Goal: Check status: Check status

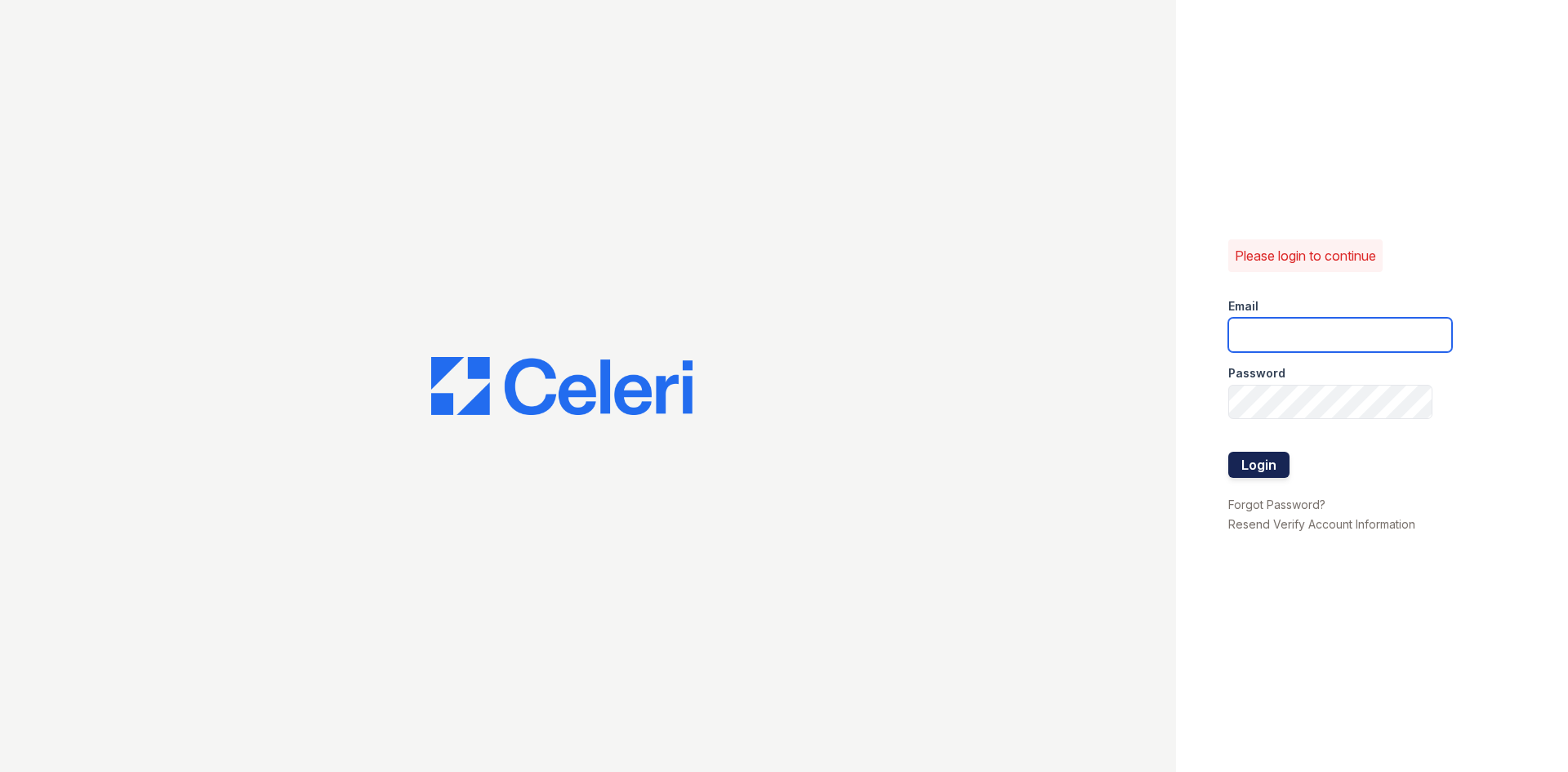
type input "arrivevinings@trinity-pm.com"
click at [1288, 453] on form "Email arrivevinings@trinity-pm.com Password Login" at bounding box center [1339, 389] width 224 height 209
click at [1272, 461] on button "Login" at bounding box center [1259, 465] width 62 height 26
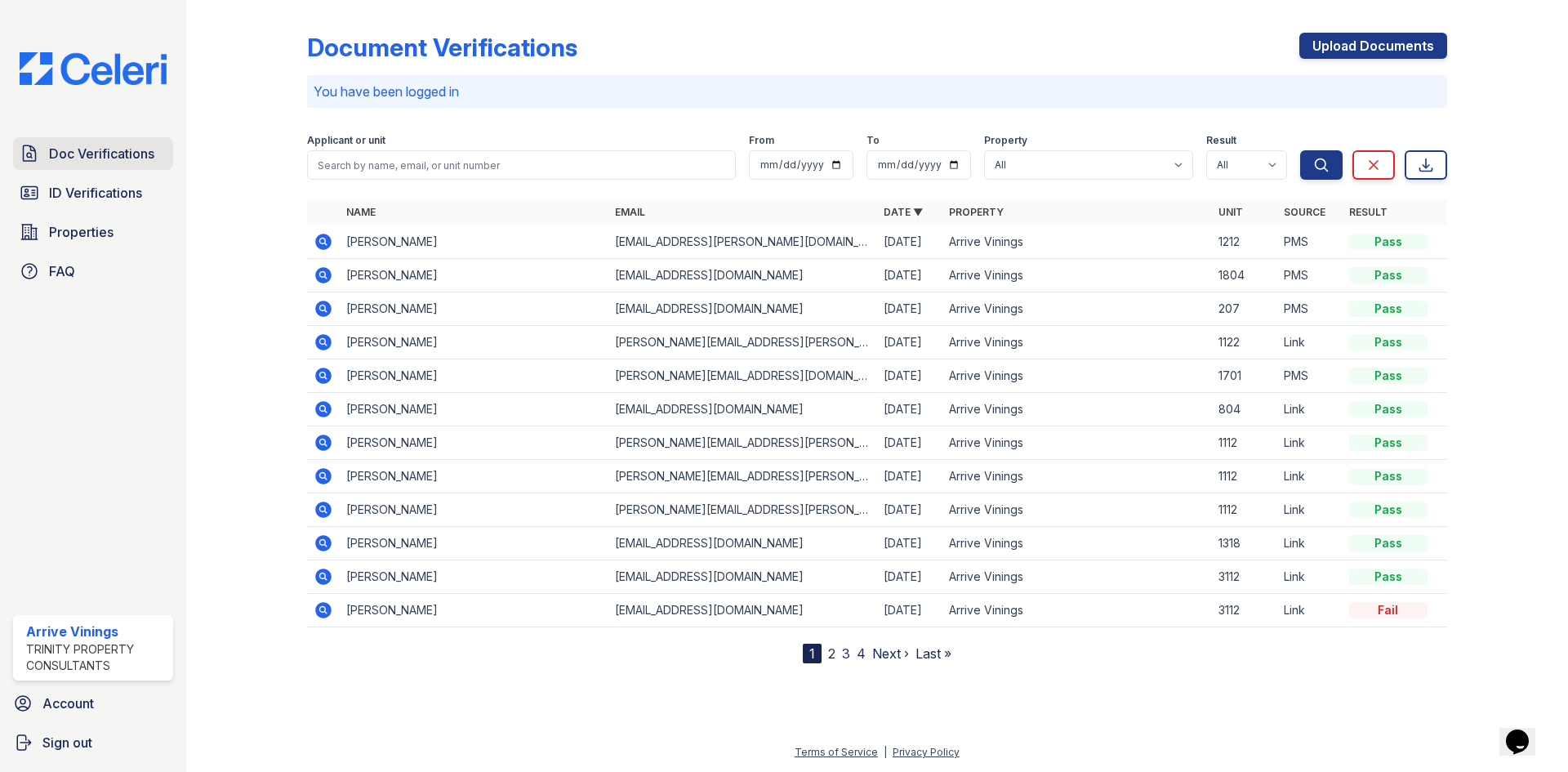
click at [84, 149] on span "Doc Verifications" at bounding box center [101, 154] width 105 height 20
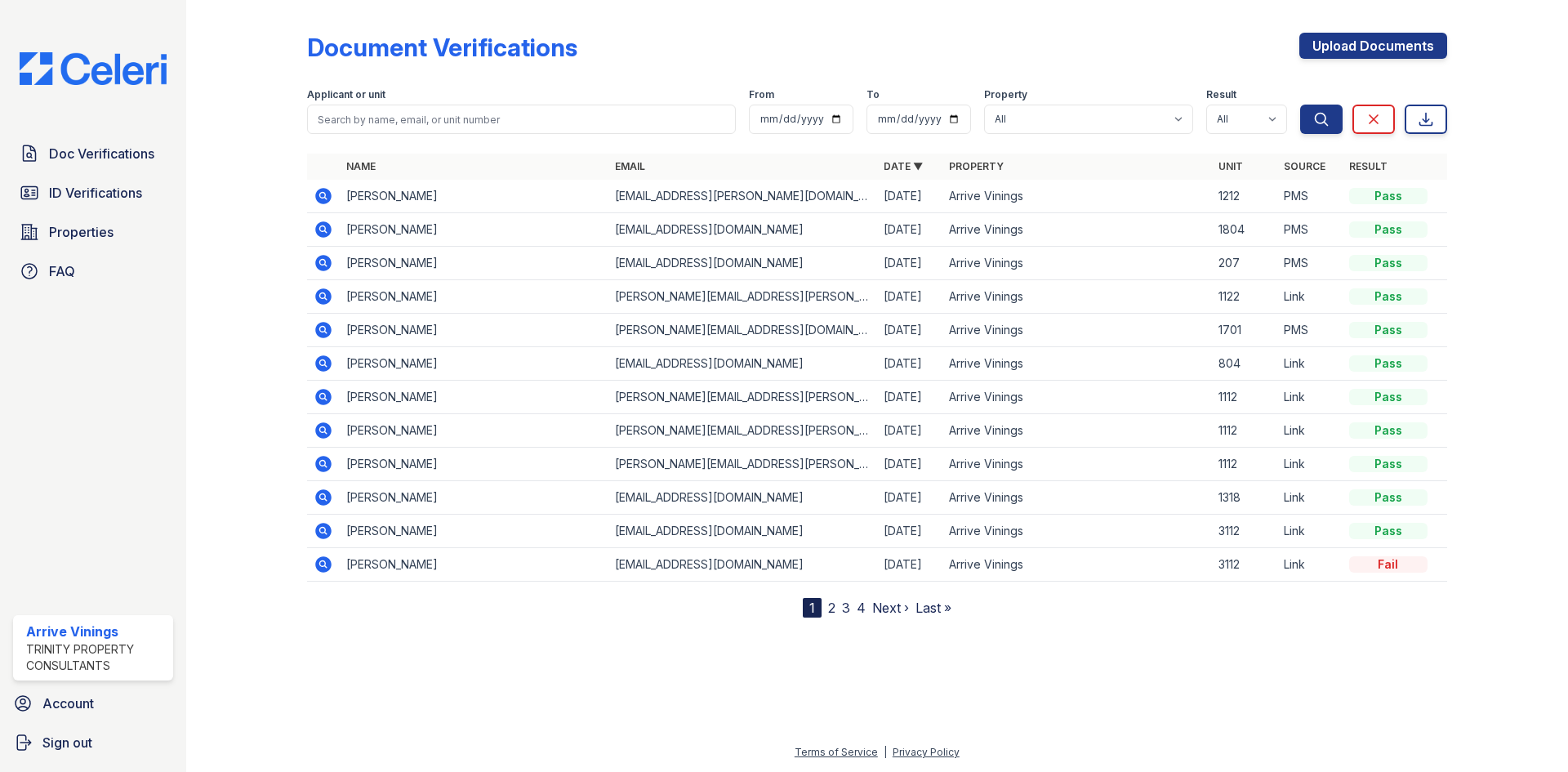
click at [323, 266] on icon at bounding box center [323, 262] width 16 height 16
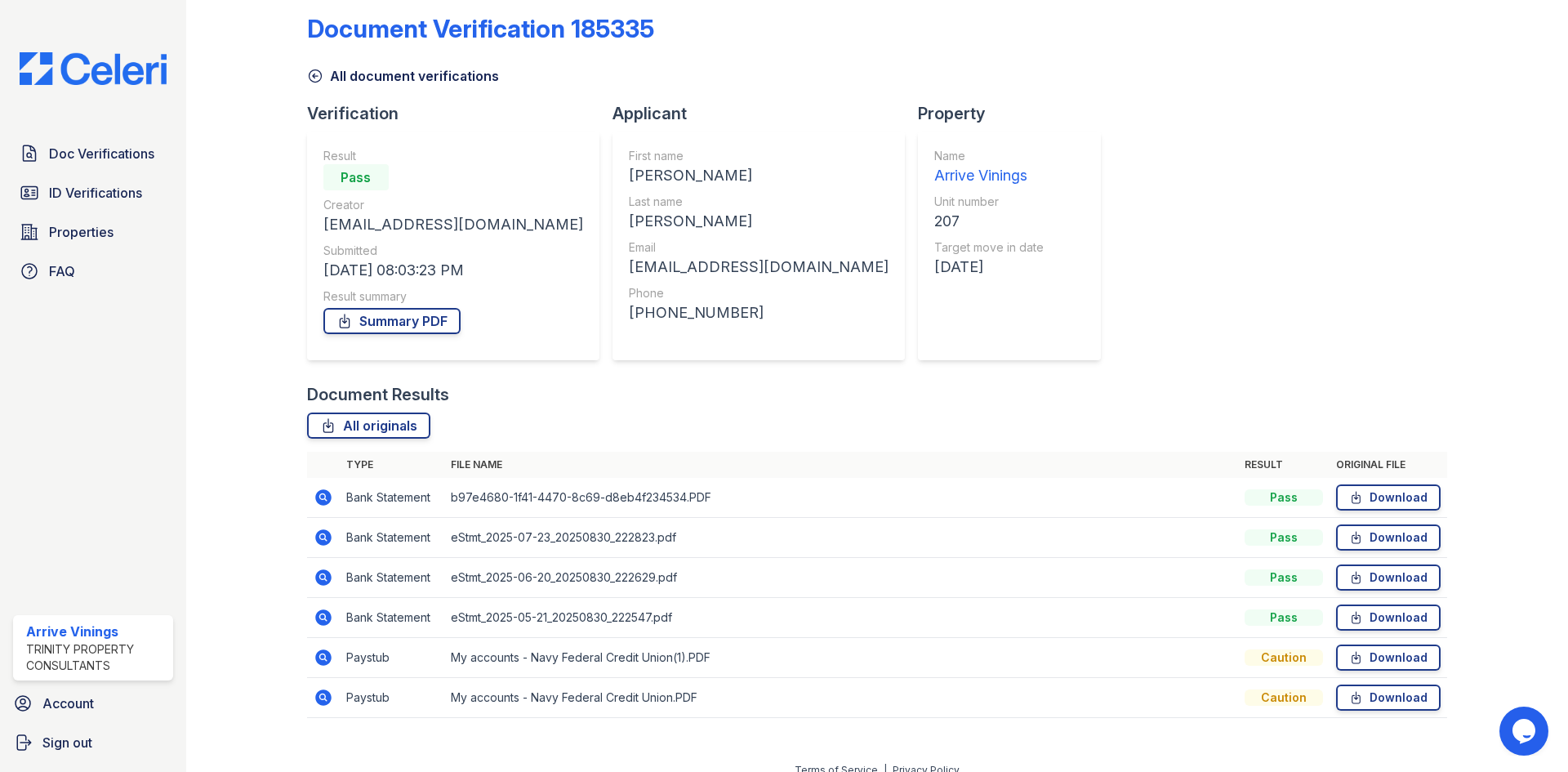
scroll to position [37, 0]
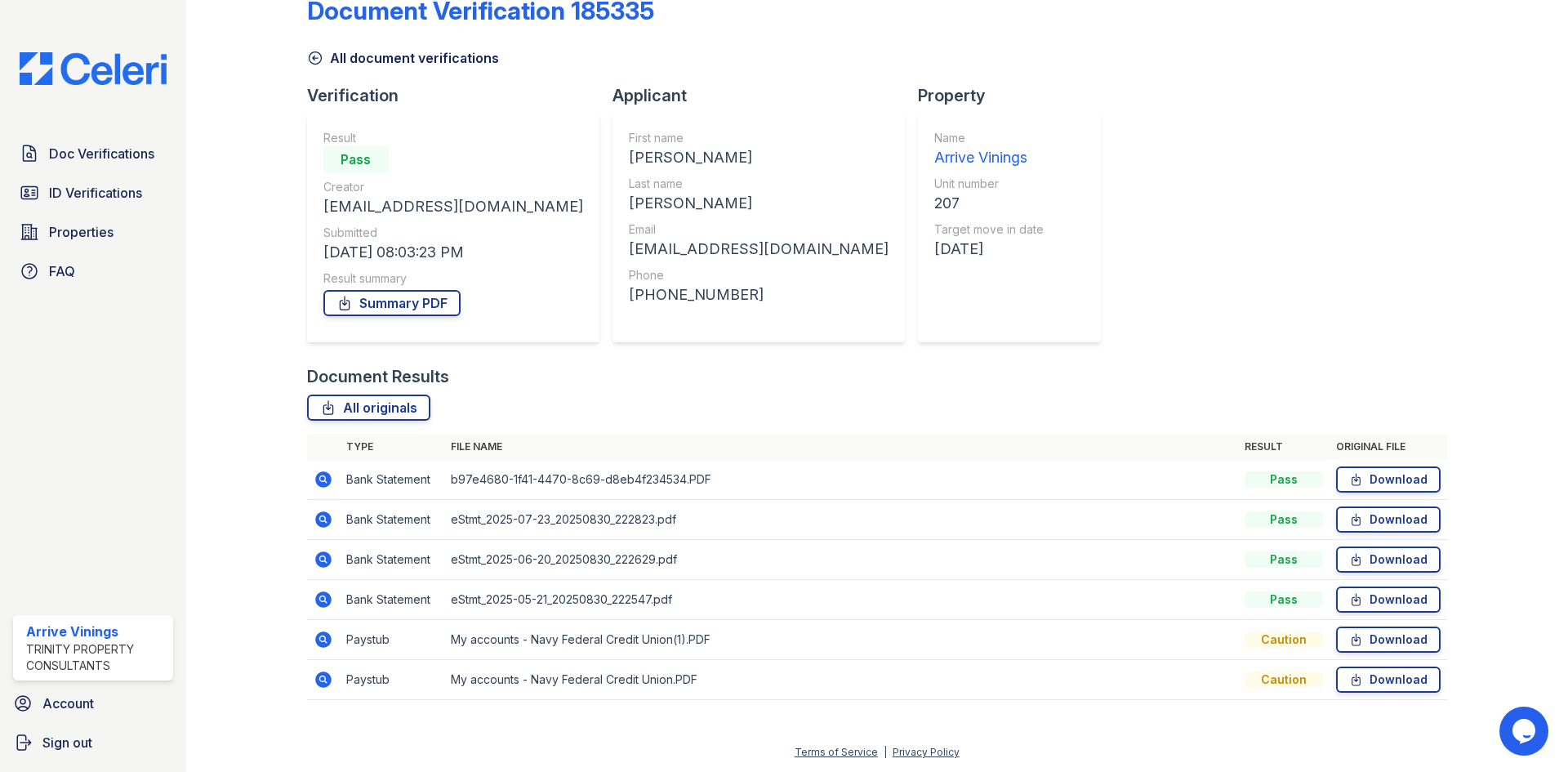
click at [322, 638] on icon at bounding box center [322, 638] width 4 height 4
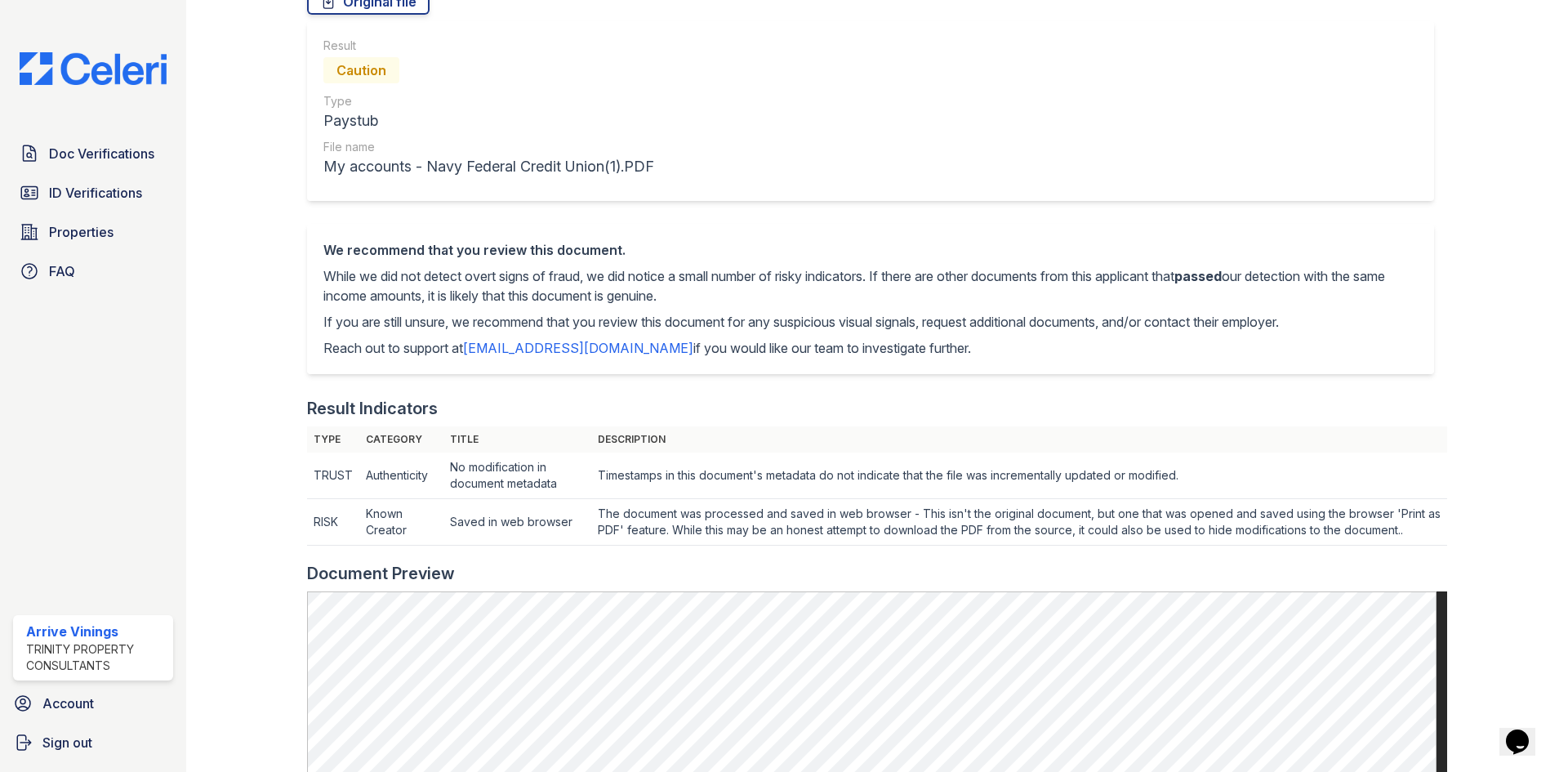
scroll to position [155, 0]
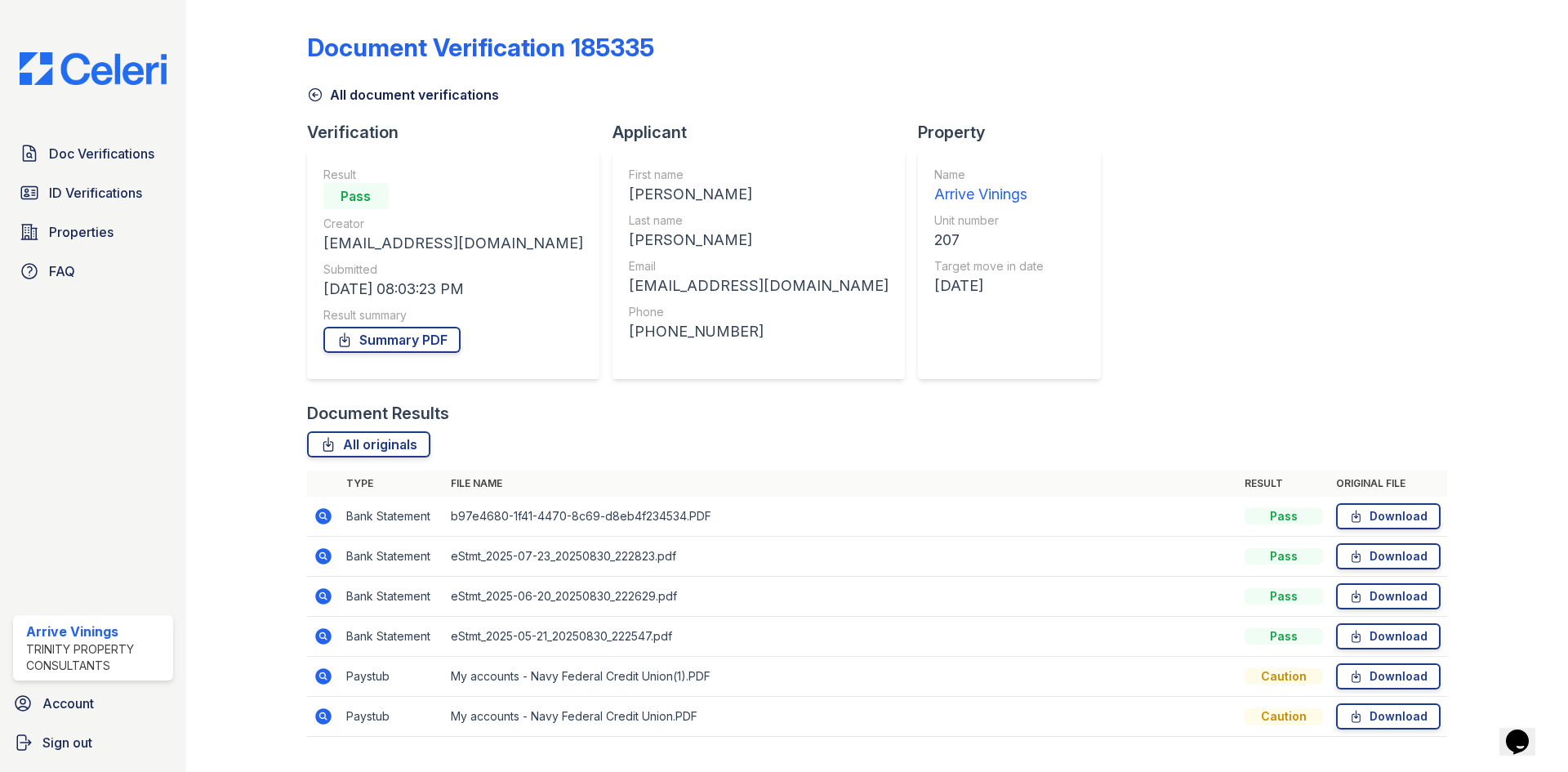
click at [536, 518] on td "b97e4680-1f41-4470-8c69-d8eb4f234534.PDF" at bounding box center [841, 517] width 794 height 40
click at [324, 514] on icon at bounding box center [324, 517] width 20 height 20
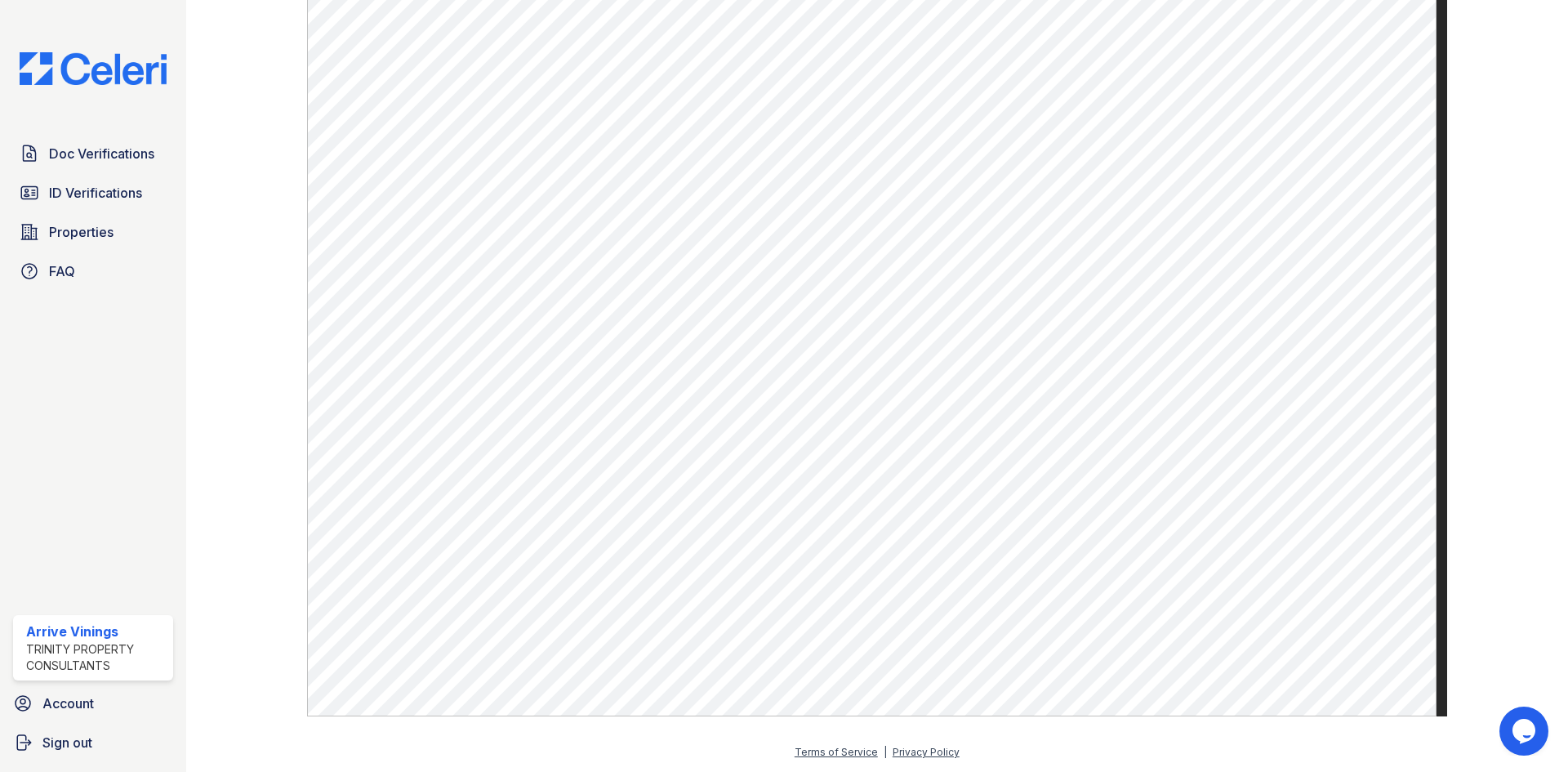
scroll to position [877, 0]
